Goal: Information Seeking & Learning: Compare options

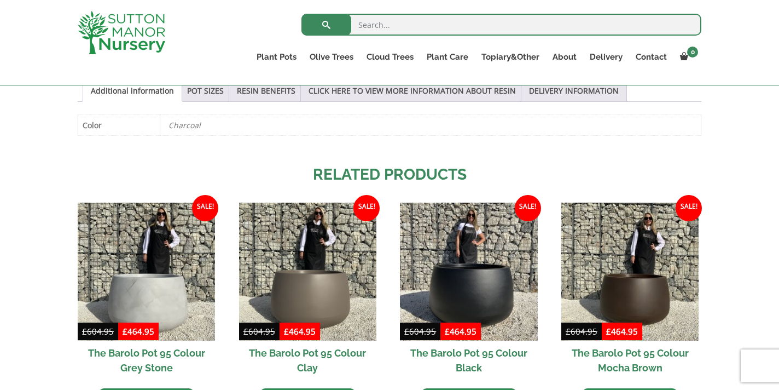
scroll to position [586, 0]
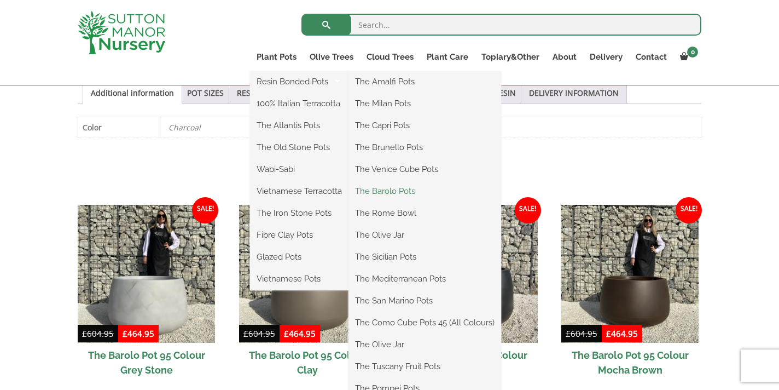
click at [372, 190] on link "The Barolo Pots" at bounding box center [425, 191] width 153 height 16
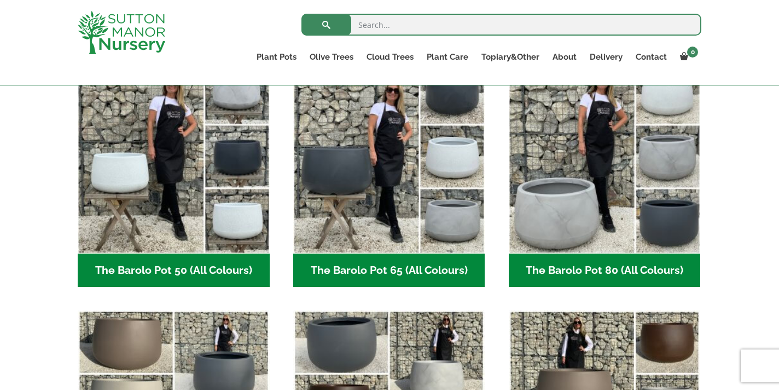
scroll to position [309, 0]
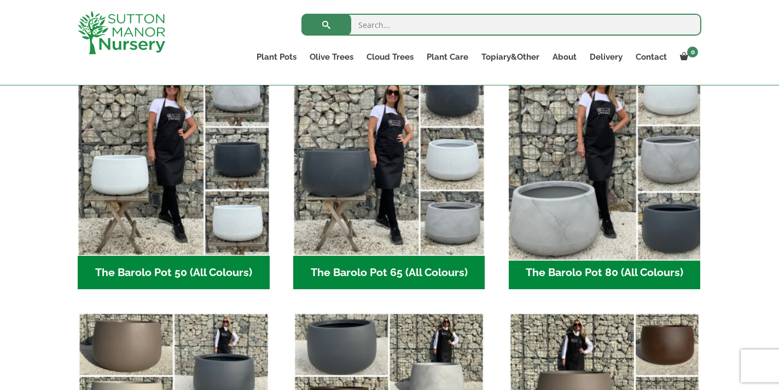
click at [552, 153] on img "Visit product category The Barolo Pot 80 (All Colours)" at bounding box center [604, 159] width 201 height 201
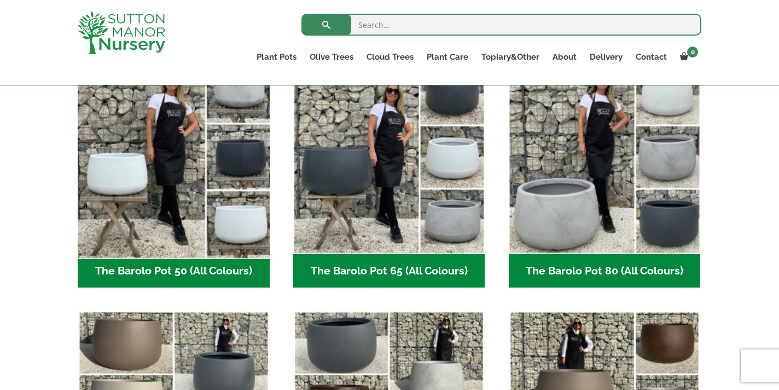
scroll to position [302, 0]
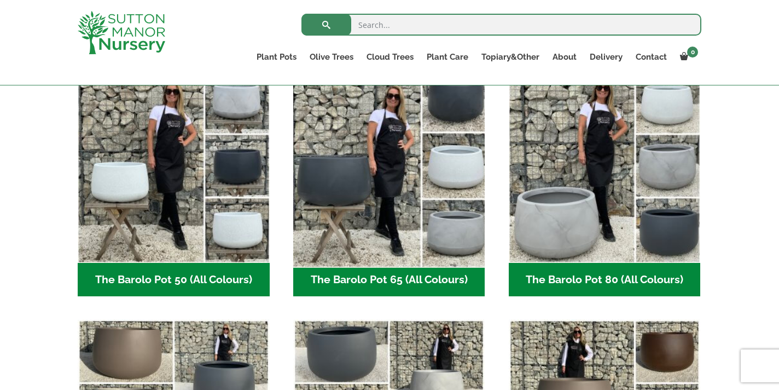
click at [326, 199] on img "Visit product category The Barolo Pot 65 (All Colours)" at bounding box center [388, 166] width 201 height 201
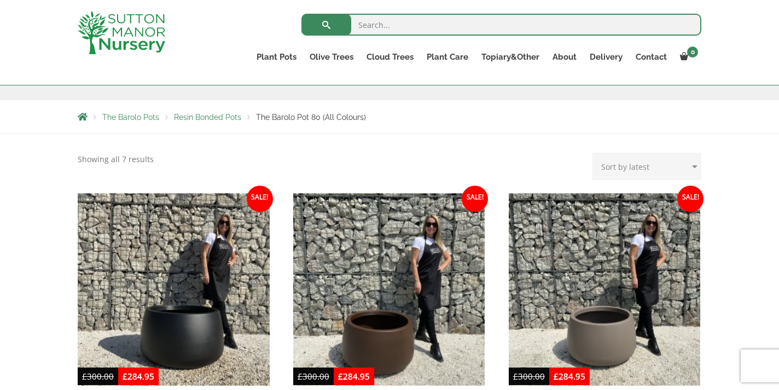
scroll to position [211, 0]
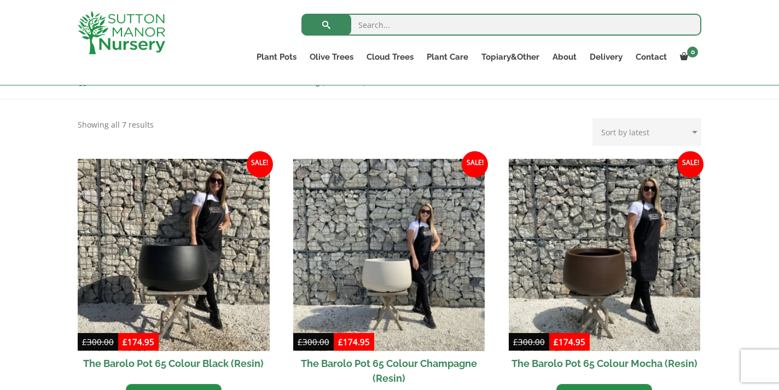
scroll to position [236, 0]
